Goal: Task Accomplishment & Management: Complete application form

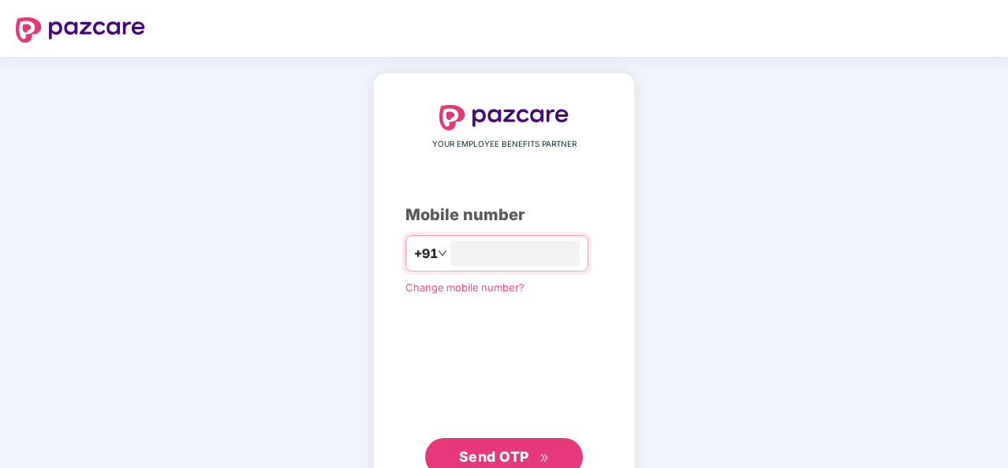
type input "**********"
click at [511, 450] on span "Send OTP" at bounding box center [494, 455] width 70 height 17
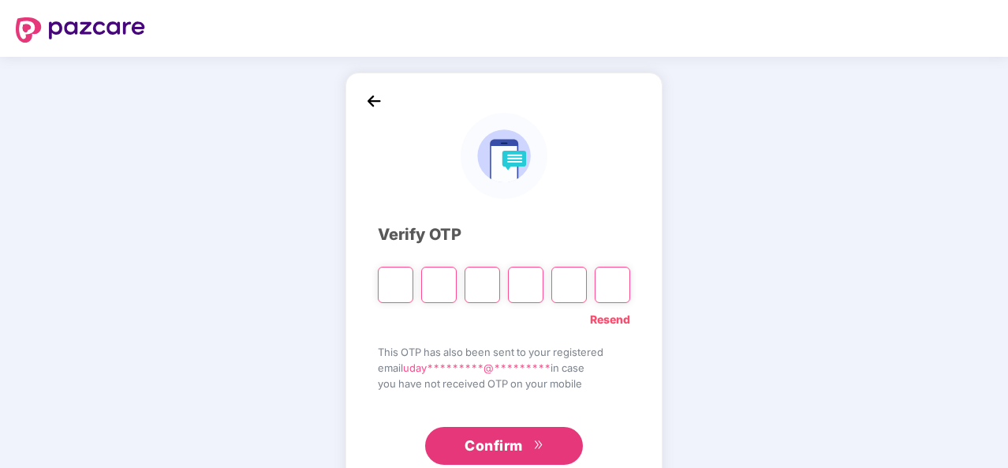
type input "*"
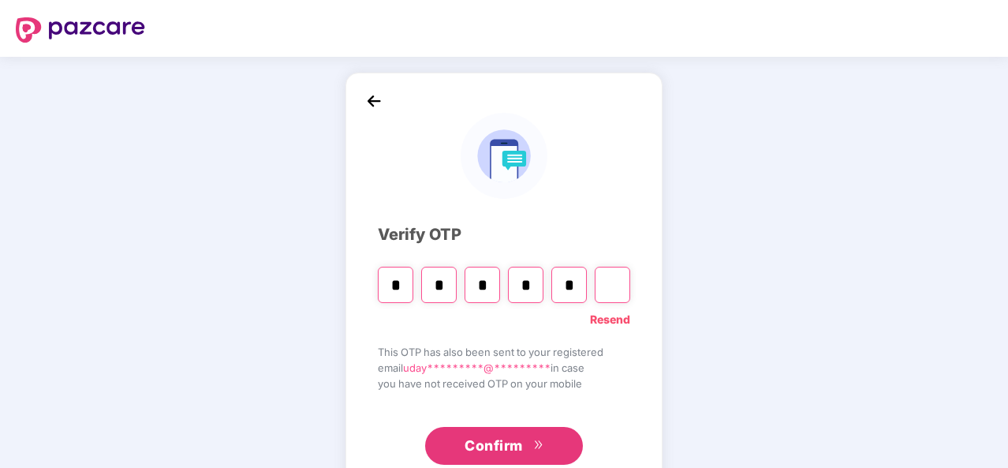
type input "*"
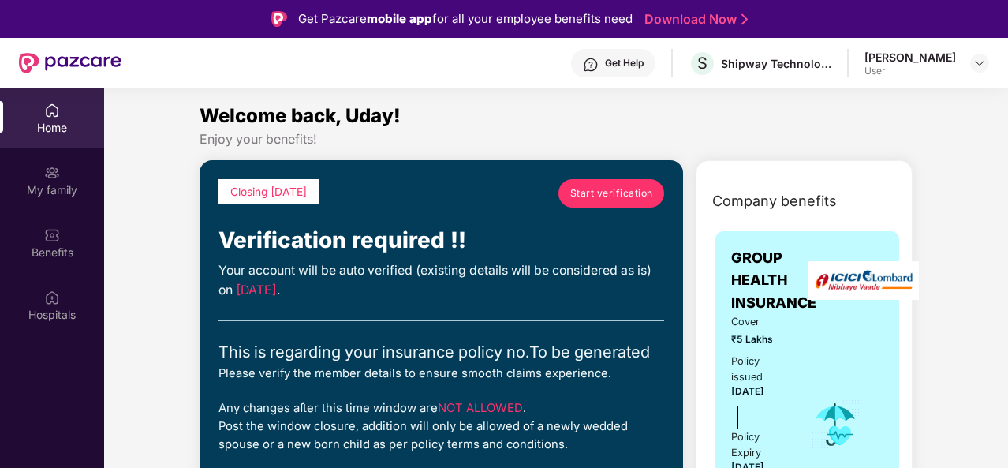
click at [638, 193] on span "Start verification" at bounding box center [612, 192] width 83 height 15
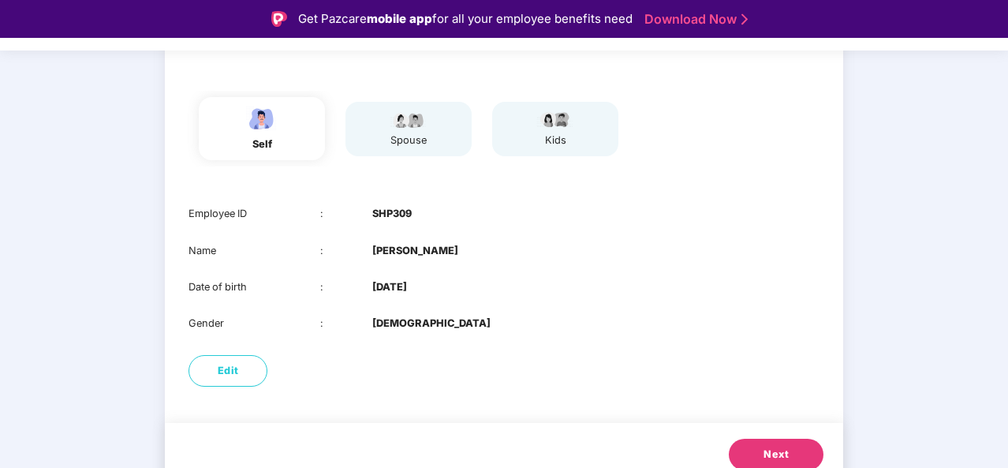
scroll to position [154, 0]
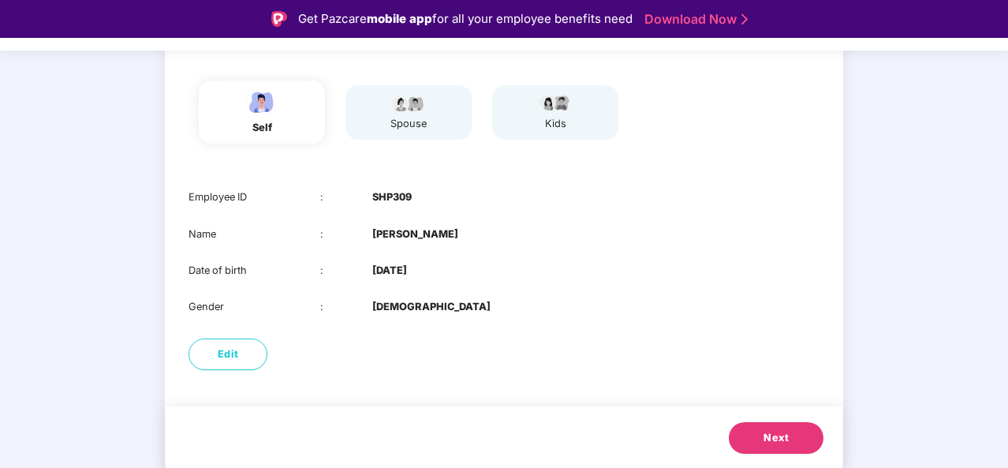
click at [770, 447] on button "Next" at bounding box center [776, 438] width 95 height 32
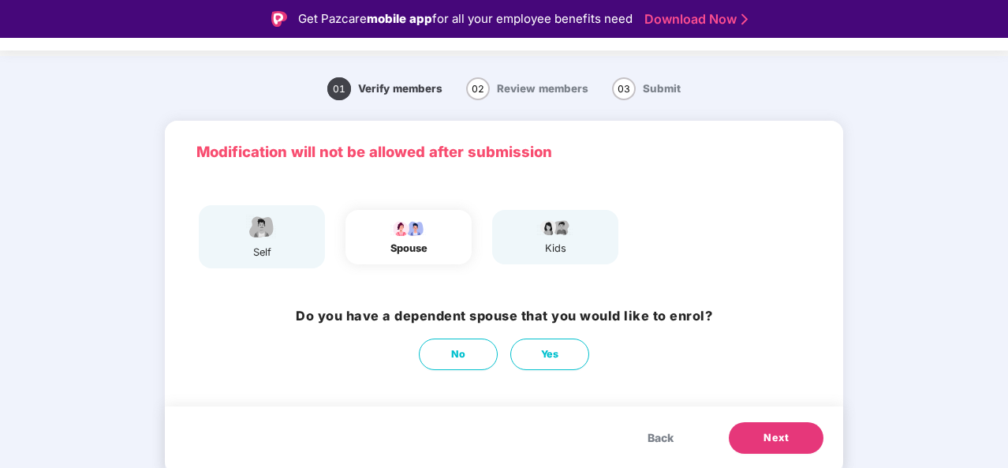
scroll to position [28, 0]
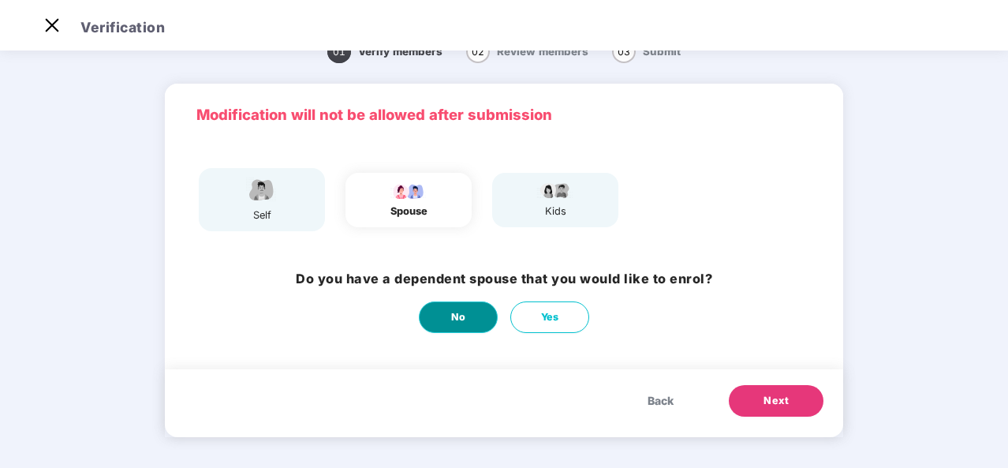
click at [453, 307] on button "No" at bounding box center [458, 317] width 79 height 32
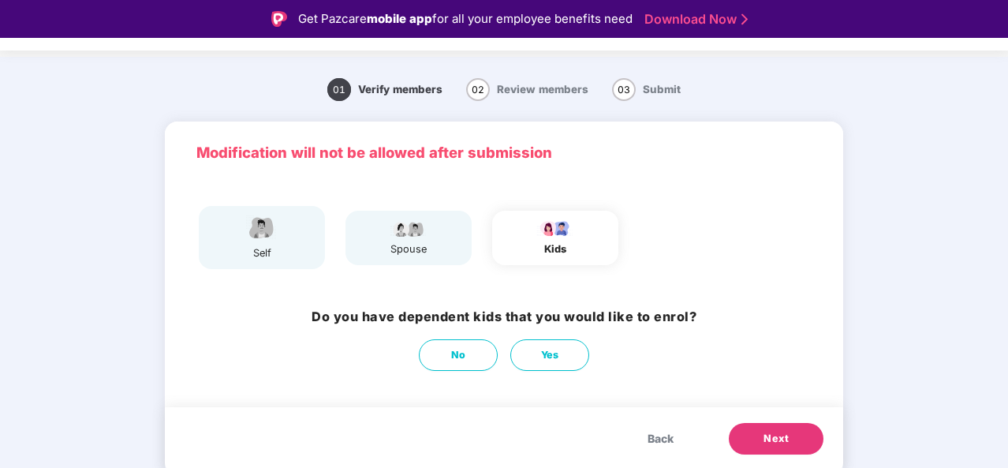
scroll to position [38, 0]
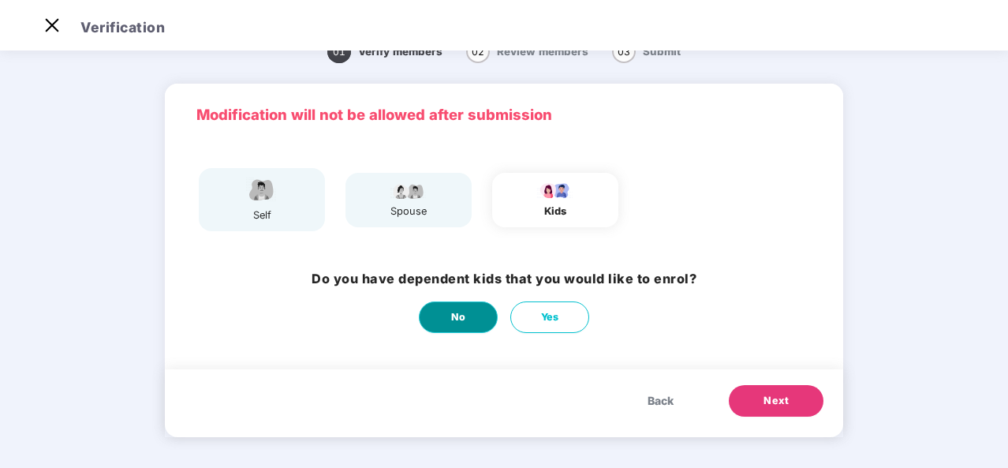
click at [442, 302] on button "No" at bounding box center [458, 317] width 79 height 32
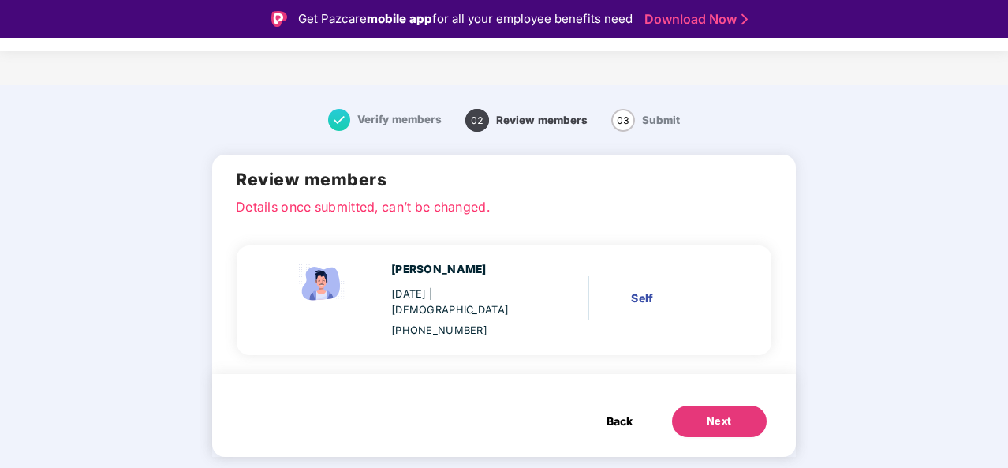
scroll to position [0, 0]
click at [724, 413] on div "Next" at bounding box center [719, 421] width 25 height 16
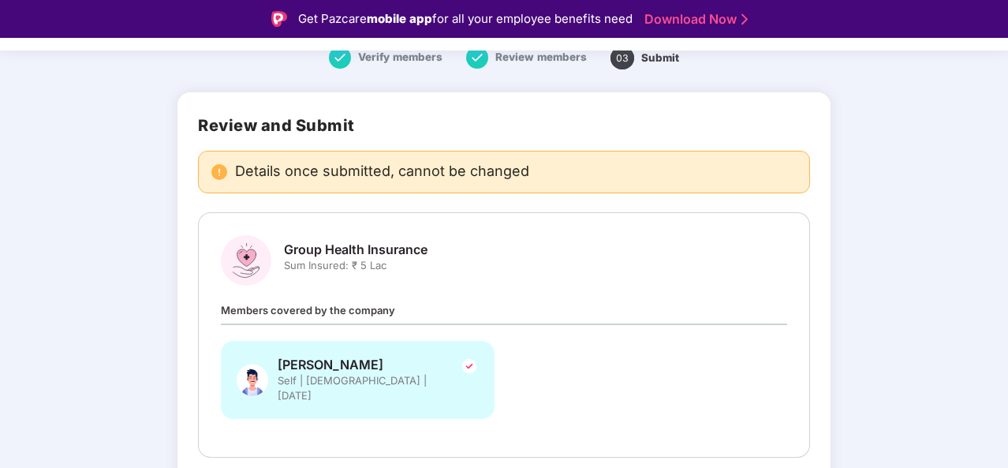
scroll to position [123, 0]
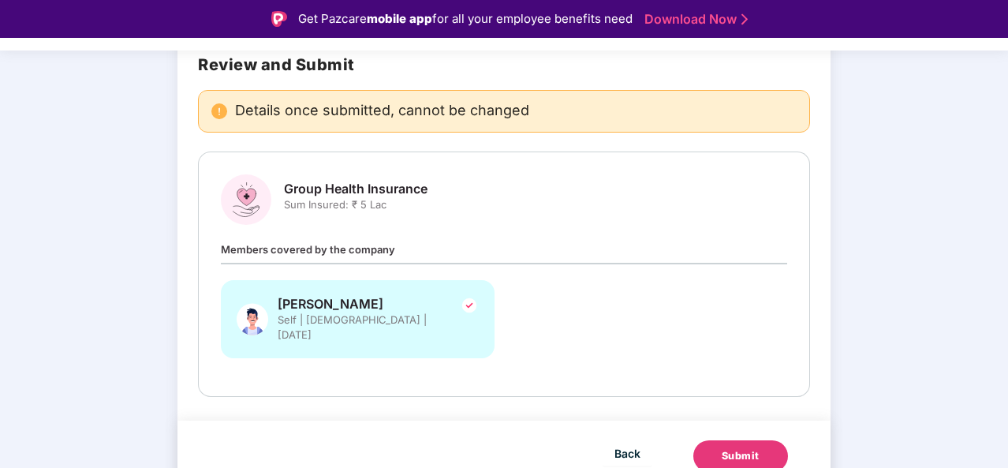
click at [751, 448] on div "Submit" at bounding box center [741, 456] width 38 height 16
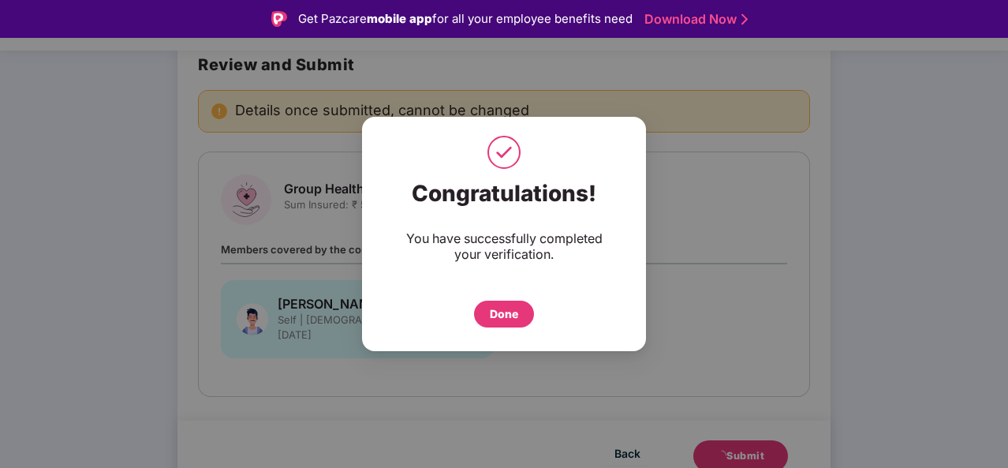
click at [497, 318] on div "Done" at bounding box center [504, 313] width 28 height 17
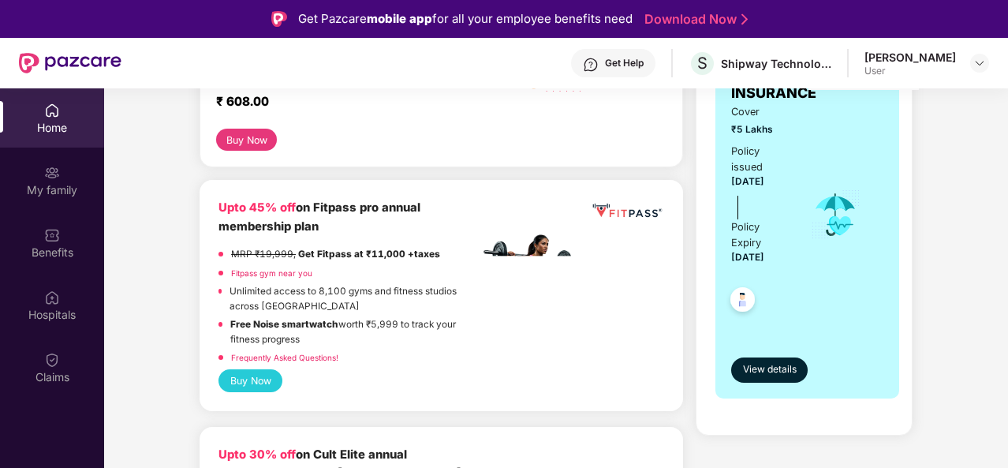
scroll to position [332, 0]
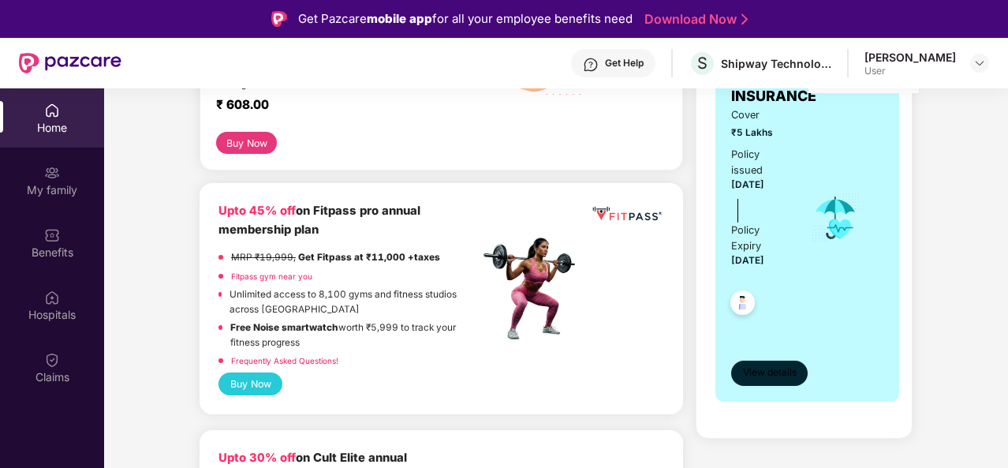
click at [788, 362] on button "View details" at bounding box center [769, 373] width 77 height 25
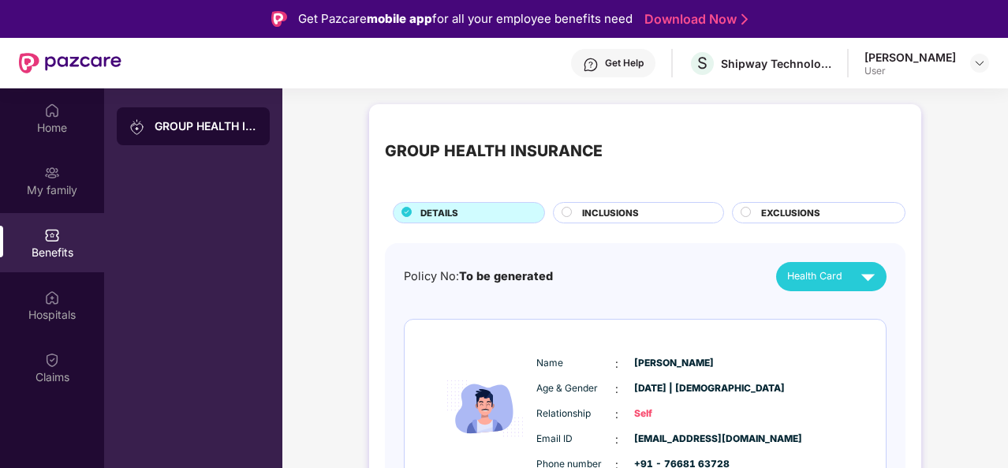
scroll to position [81, 0]
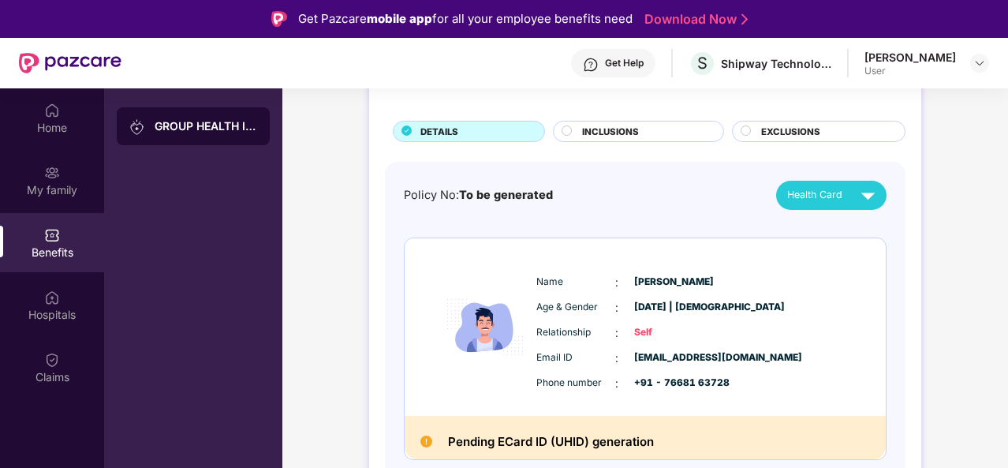
click at [425, 440] on img at bounding box center [427, 442] width 12 height 12
